Goal: Register for event/course

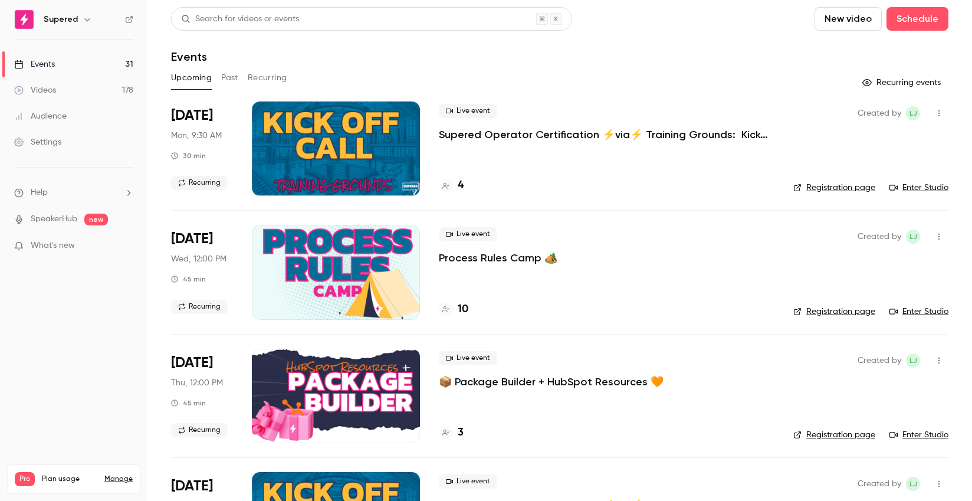
click at [381, 155] on div at bounding box center [336, 148] width 168 height 94
click at [460, 185] on h4 "4" at bounding box center [460, 185] width 6 height 16
click at [916, 189] on link "Enter Studio" at bounding box center [918, 188] width 59 height 12
click at [930, 189] on link "Enter Studio" at bounding box center [918, 188] width 59 height 12
